Goal: Task Accomplishment & Management: Manage account settings

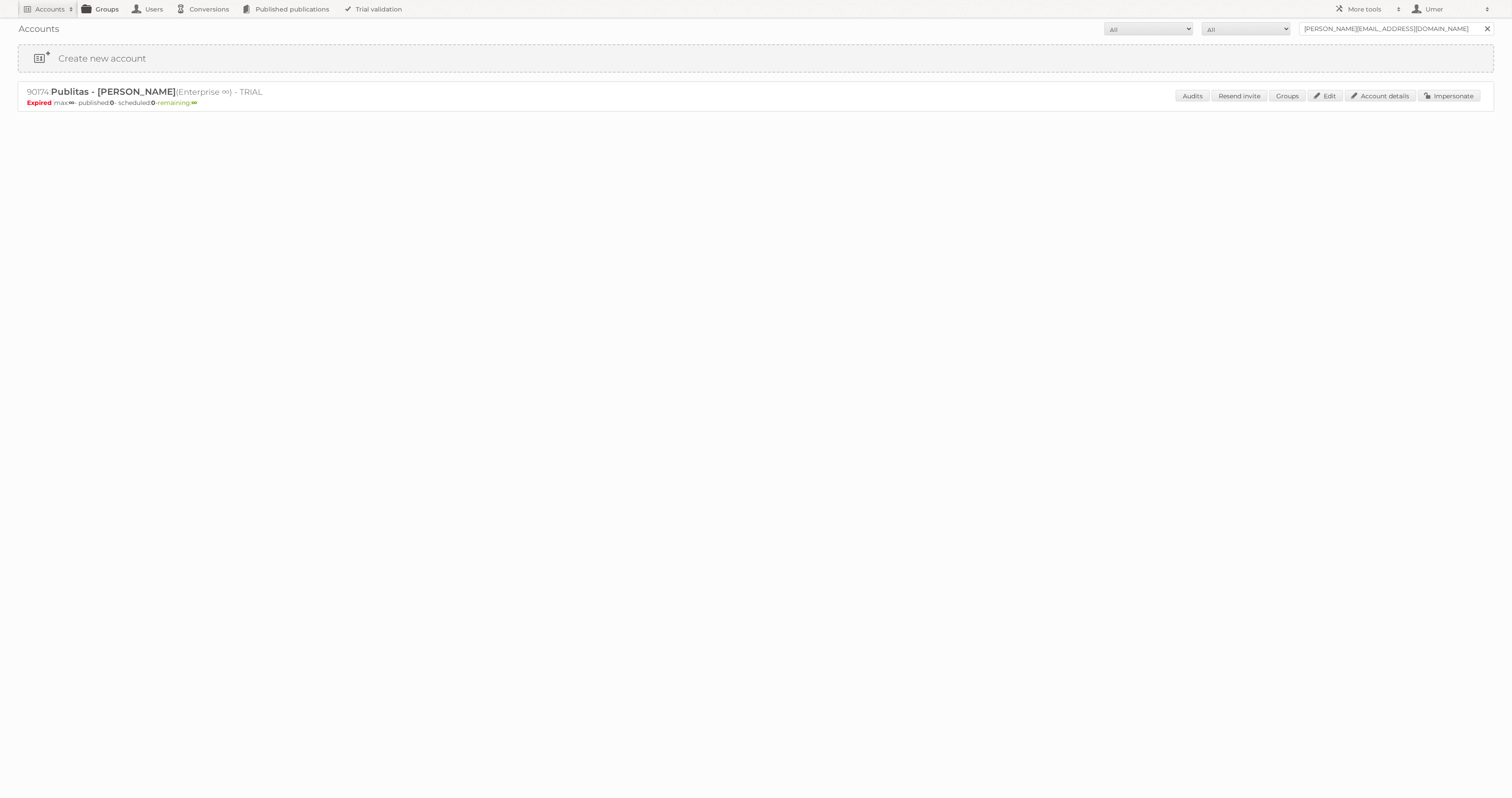
click at [98, 5] on link "Groups" at bounding box center [103, 9] width 50 height 18
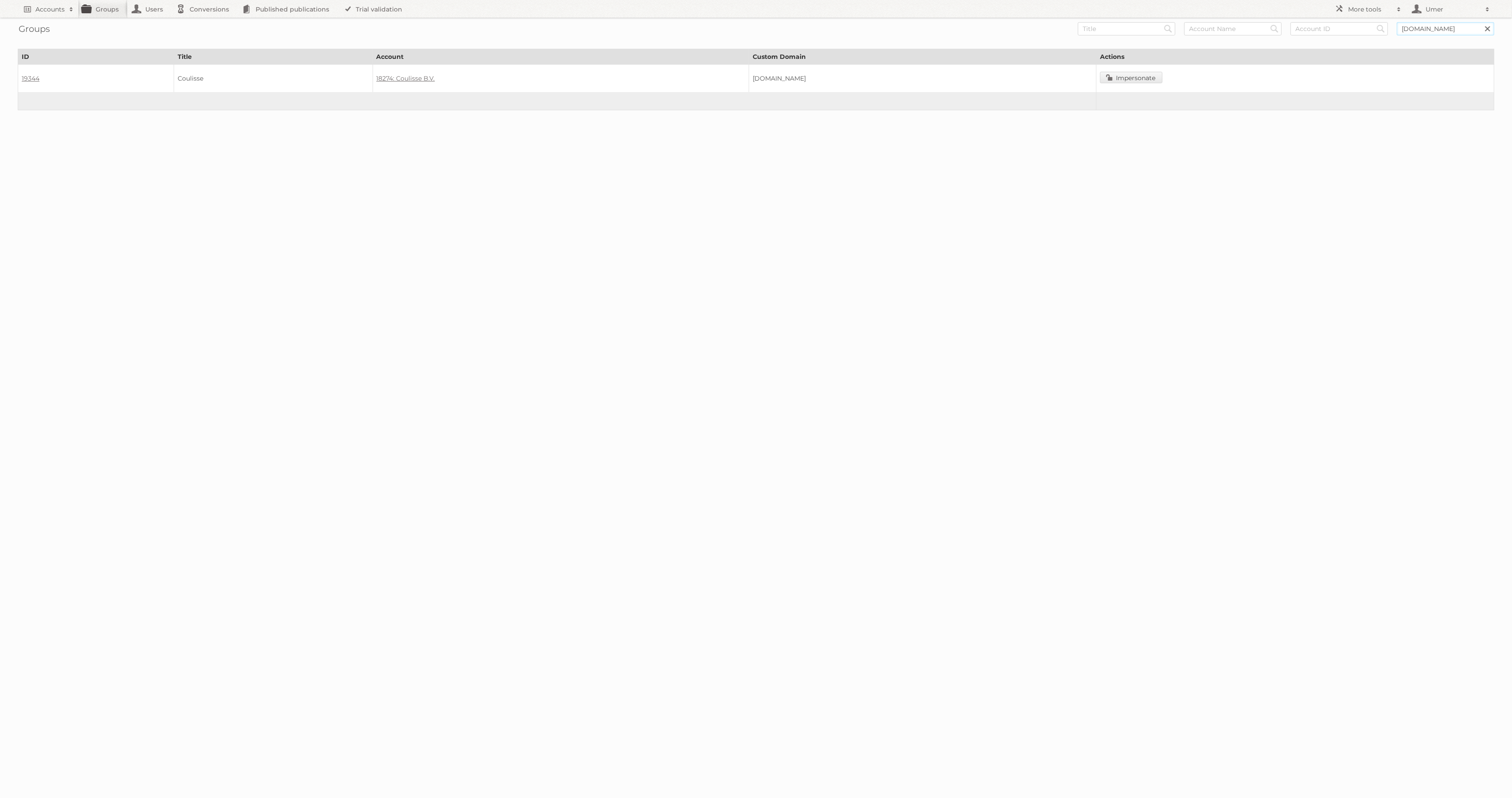
click at [1419, 31] on input "publications.coulisse.com" at bounding box center [1446, 29] width 97 height 13
paste input "catalogue.lsa-international.com"
type input "catalogue.lsa-international.com"
click at [1162, 22] on input "Search" at bounding box center [1168, 29] width 14 height 13
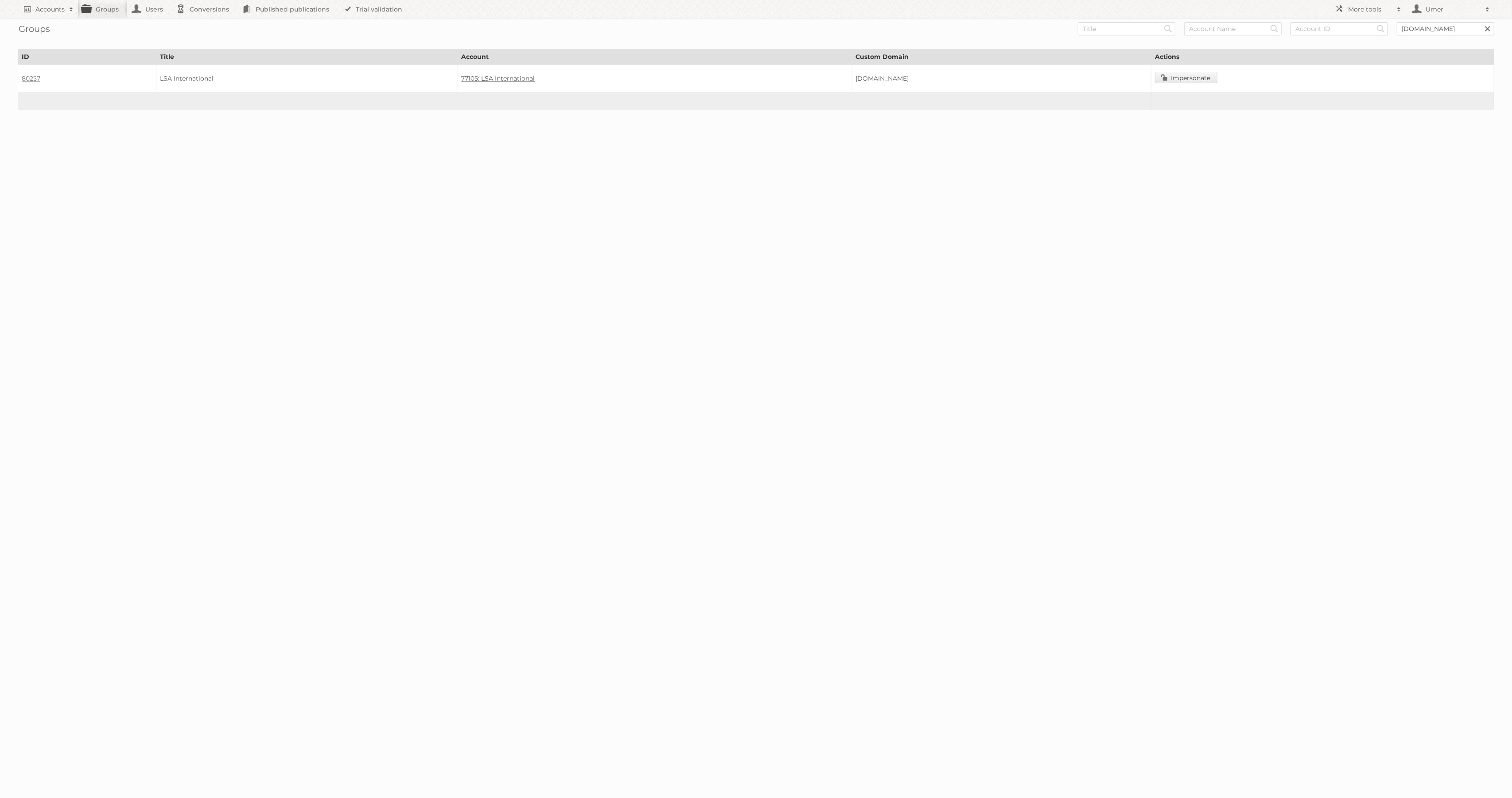
click at [461, 81] on link "77105: LSA International" at bounding box center [498, 79] width 73 height 8
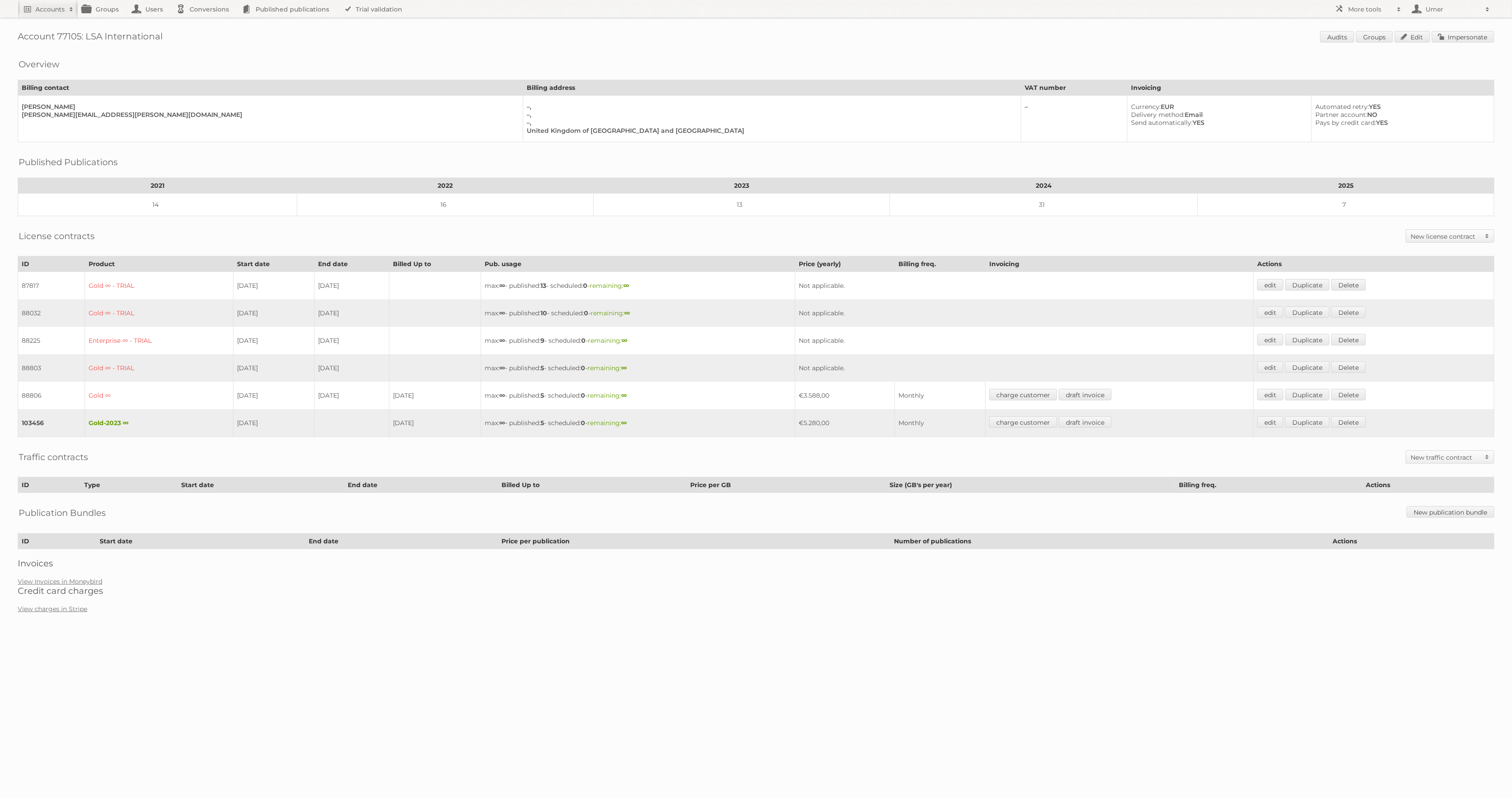
click at [413, 428] on td "[DATE]" at bounding box center [435, 423] width 92 height 28
click at [413, 428] on td "25-09-2025" at bounding box center [435, 423] width 92 height 28
click at [249, 431] on td "26-01-2024" at bounding box center [274, 423] width 81 height 28
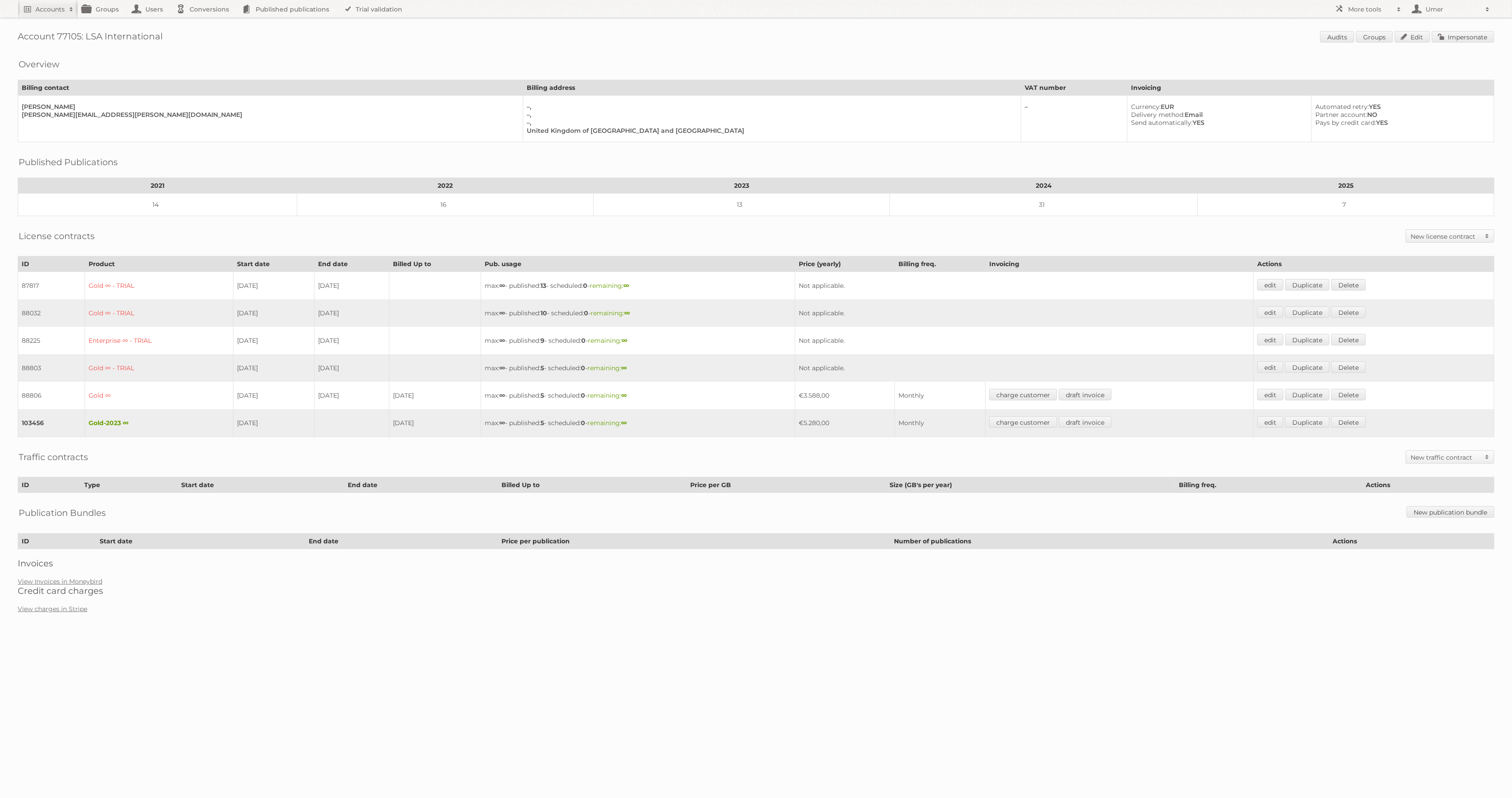
click at [249, 431] on td "26-01-2024" at bounding box center [274, 423] width 81 height 28
click at [122, 424] on td "Gold-2023 ∞" at bounding box center [159, 423] width 149 height 28
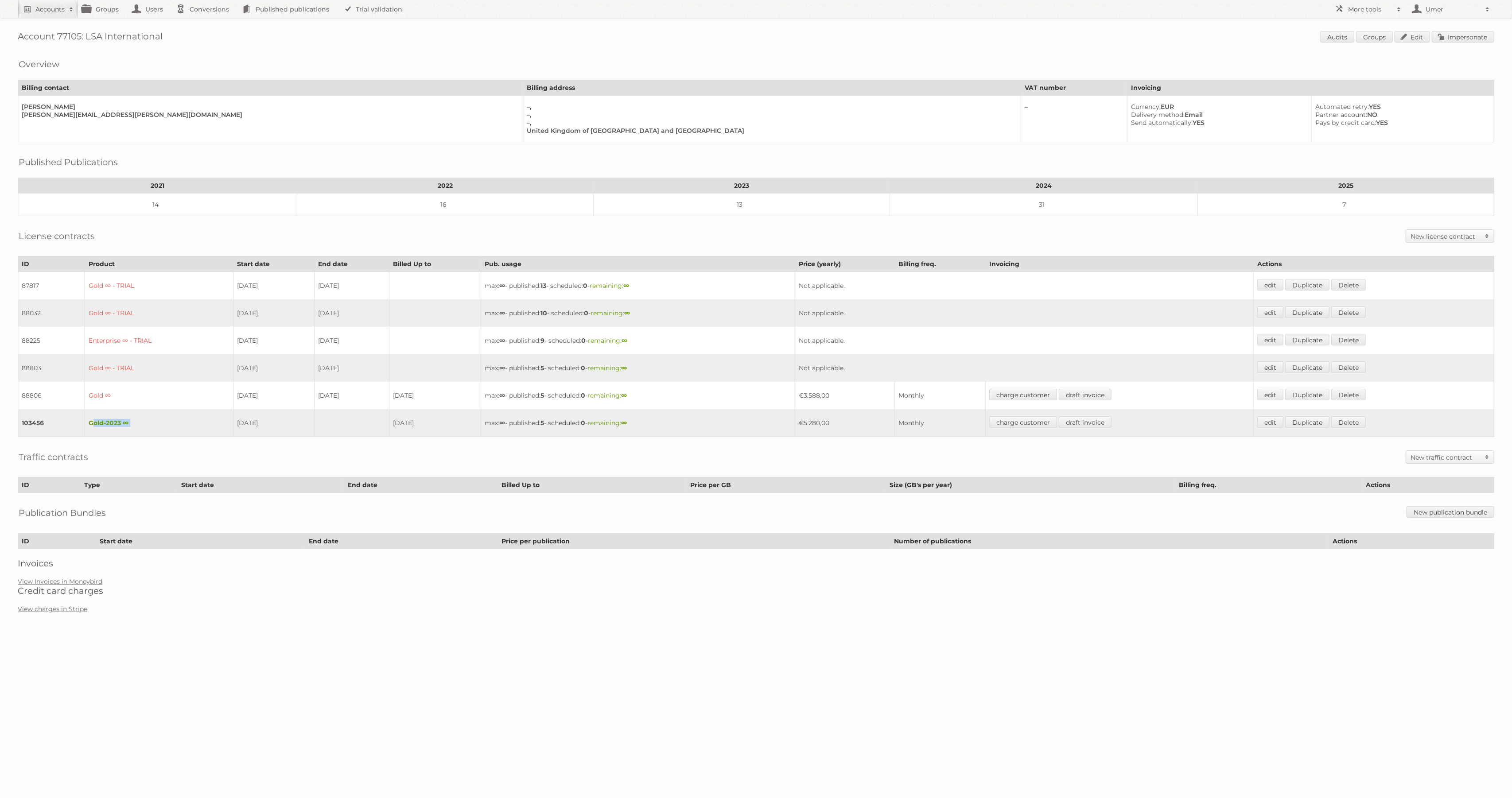
click at [122, 424] on td "Gold-2023 ∞" at bounding box center [159, 423] width 149 height 28
click at [246, 406] on td "26-01-2021" at bounding box center [274, 395] width 81 height 28
click at [1447, 39] on link "Impersonate" at bounding box center [1463, 37] width 62 height 12
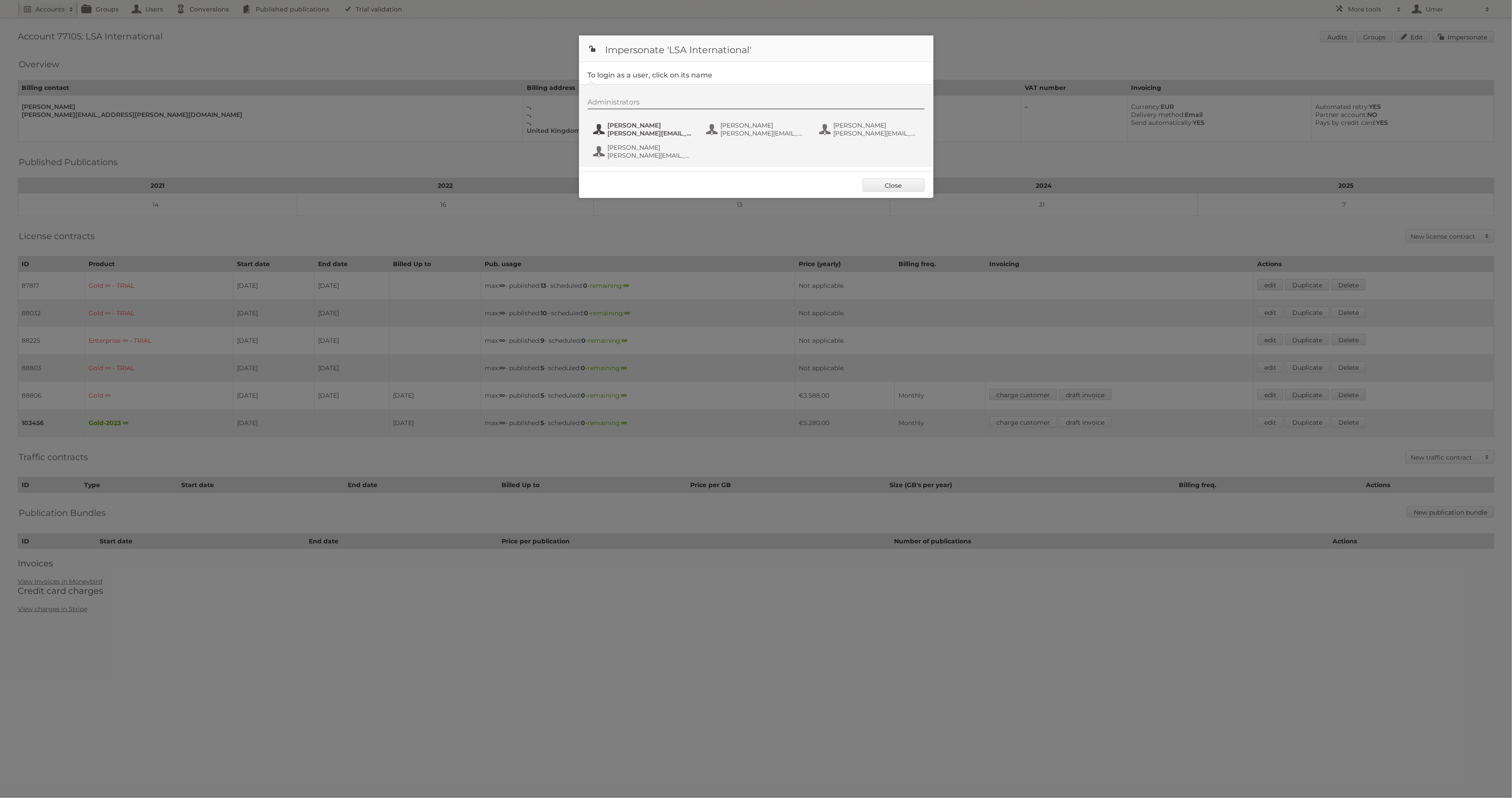
click at [640, 134] on span "Emma.Hedges@lsa-international.com" at bounding box center [651, 133] width 86 height 8
